Goal: Find contact information: Find contact information

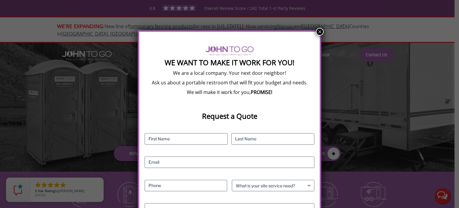
click at [319, 30] on button "×" at bounding box center [320, 32] width 8 height 8
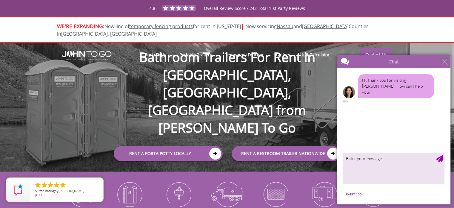
click at [445, 60] on div "close" at bounding box center [445, 62] width 6 height 6
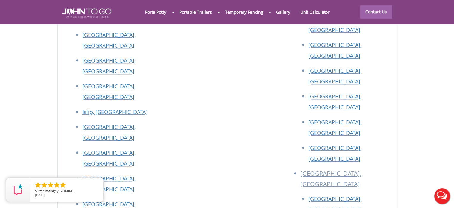
scroll to position [2629, 0]
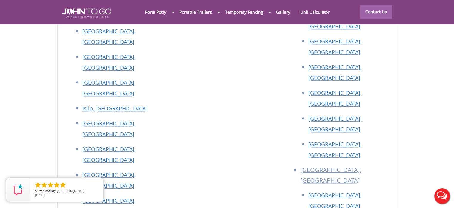
drag, startPoint x: 69, startPoint y: 76, endPoint x: 108, endPoint y: 74, distance: 38.9
click at [134, 79] on div at bounding box center [227, 104] width 454 height 208
drag, startPoint x: 68, startPoint y: 74, endPoint x: 120, endPoint y: 84, distance: 53.0
copy p "[STREET_ADDRESS] Phone: [PHONE_NUMBER]"
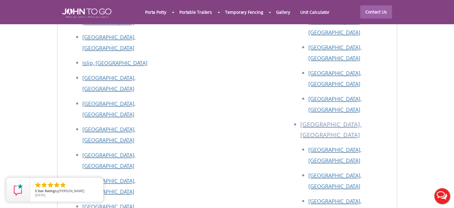
scroll to position [2689, 0]
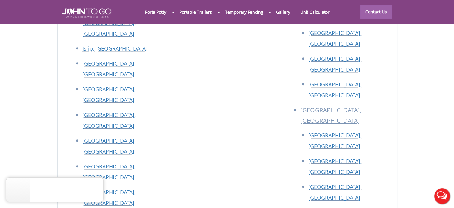
drag, startPoint x: 136, startPoint y: 109, endPoint x: 136, endPoint y: 113, distance: 3.6
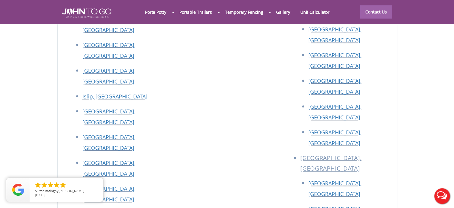
scroll to position [2642, 0]
